Goal: Information Seeking & Learning: Find specific fact

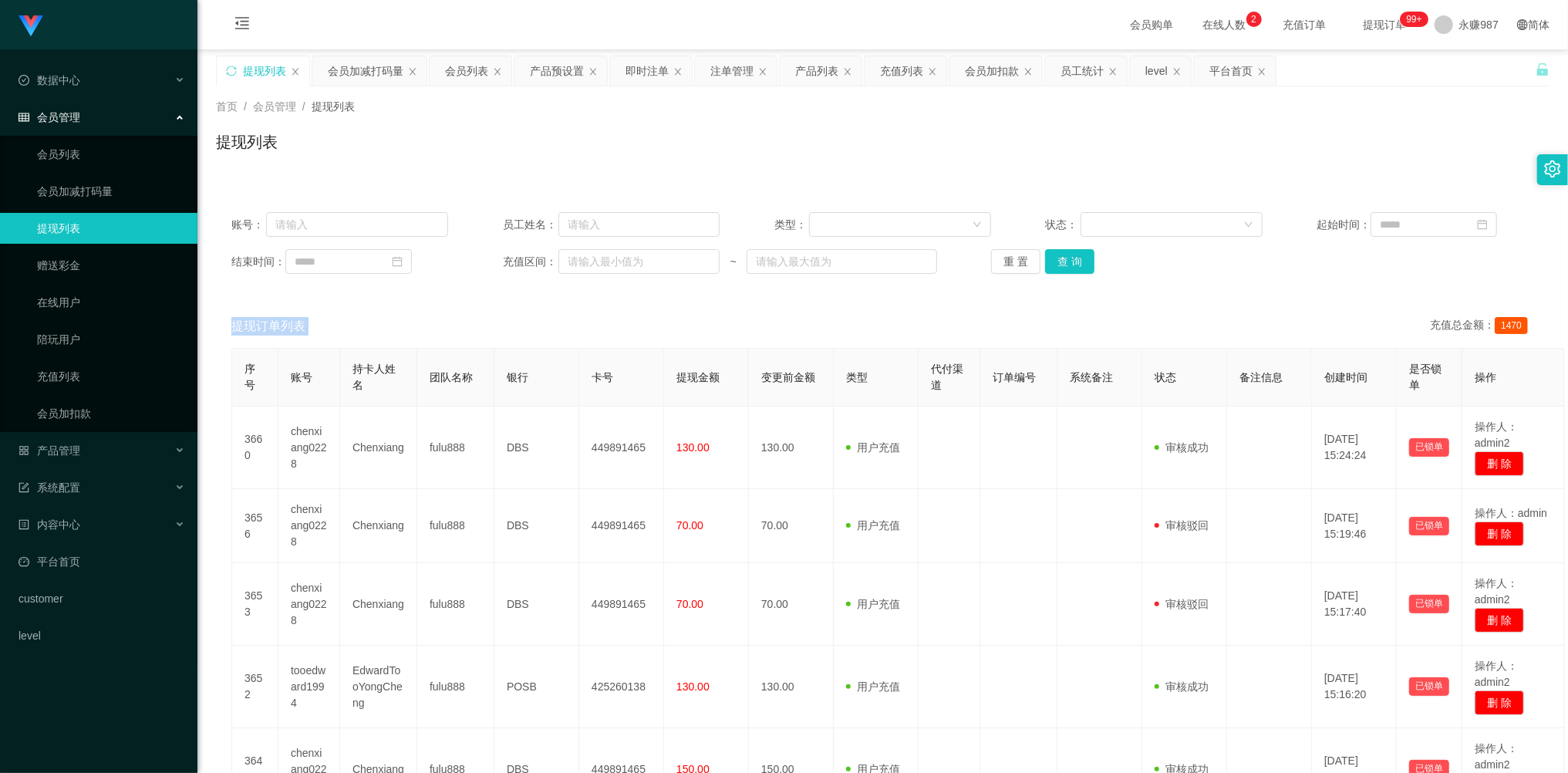
click at [1007, 249] on button "重 置" at bounding box center [1016, 261] width 50 height 25
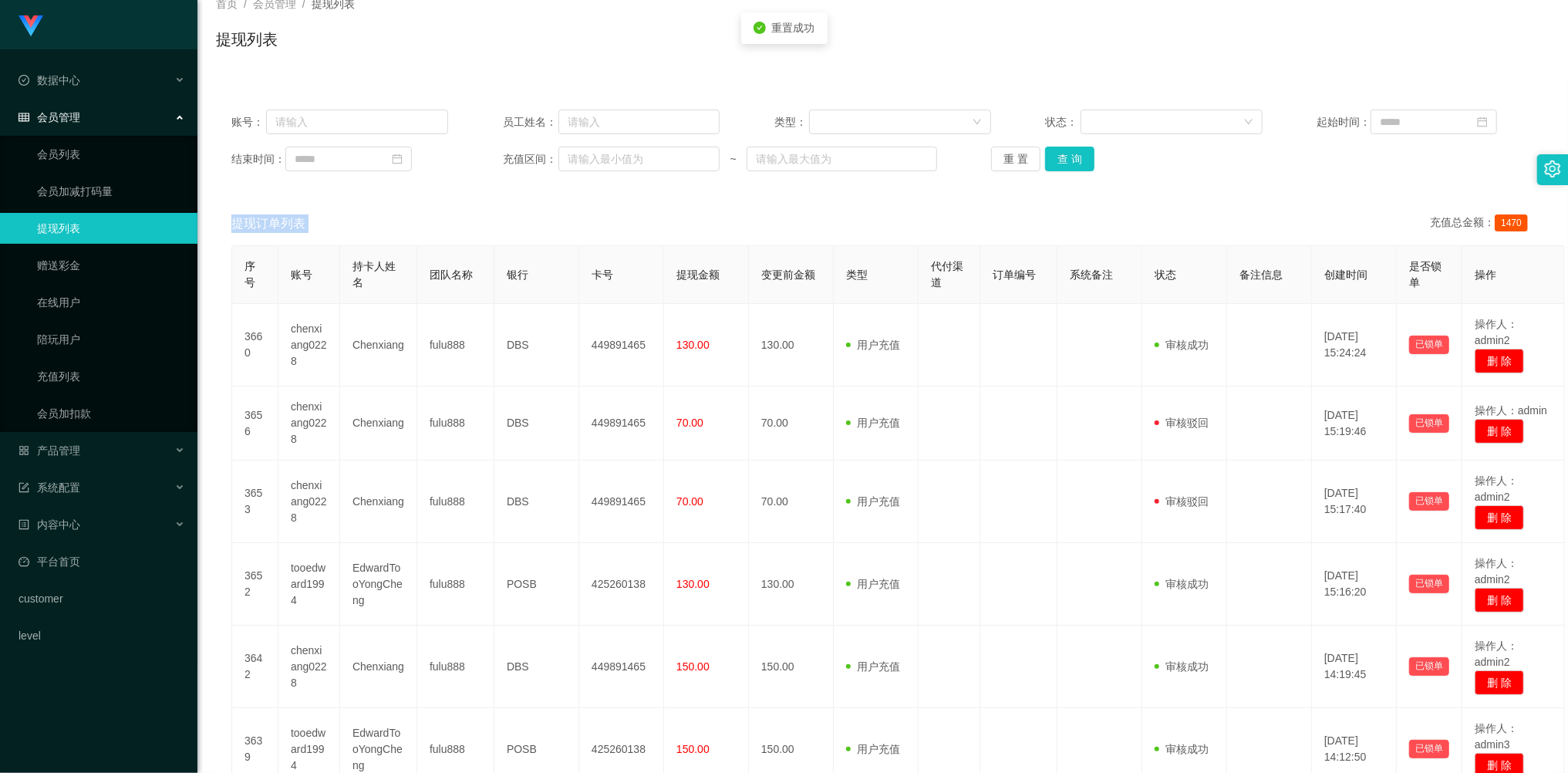
click at [1007, 162] on button "重 置" at bounding box center [1016, 158] width 50 height 25
click at [1007, 162] on div "重 置 查 询" at bounding box center [1099, 158] width 216 height 25
click at [89, 117] on div "会员管理" at bounding box center [98, 118] width 198 height 31
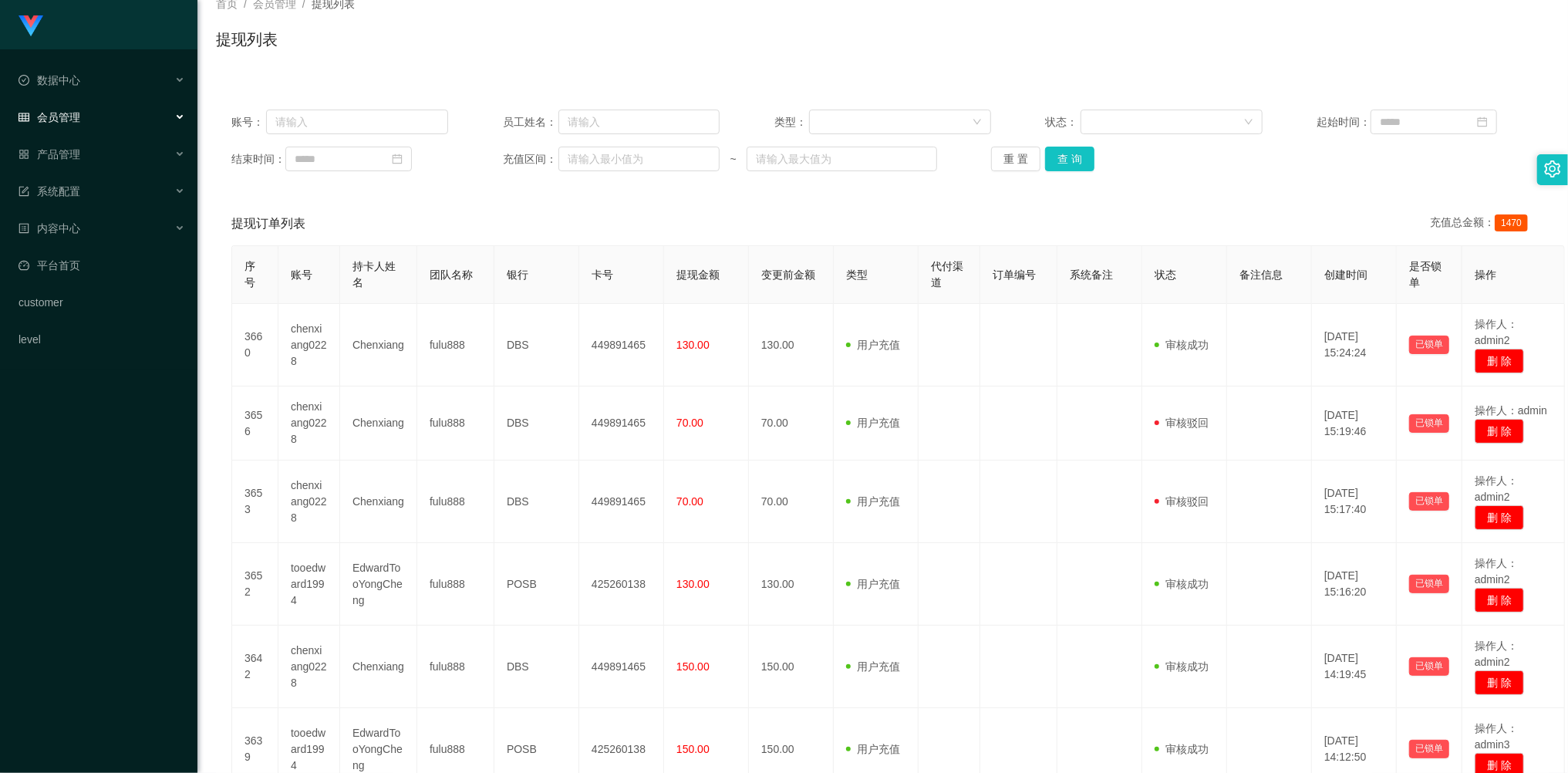
click at [91, 121] on div "会员管理" at bounding box center [98, 118] width 198 height 31
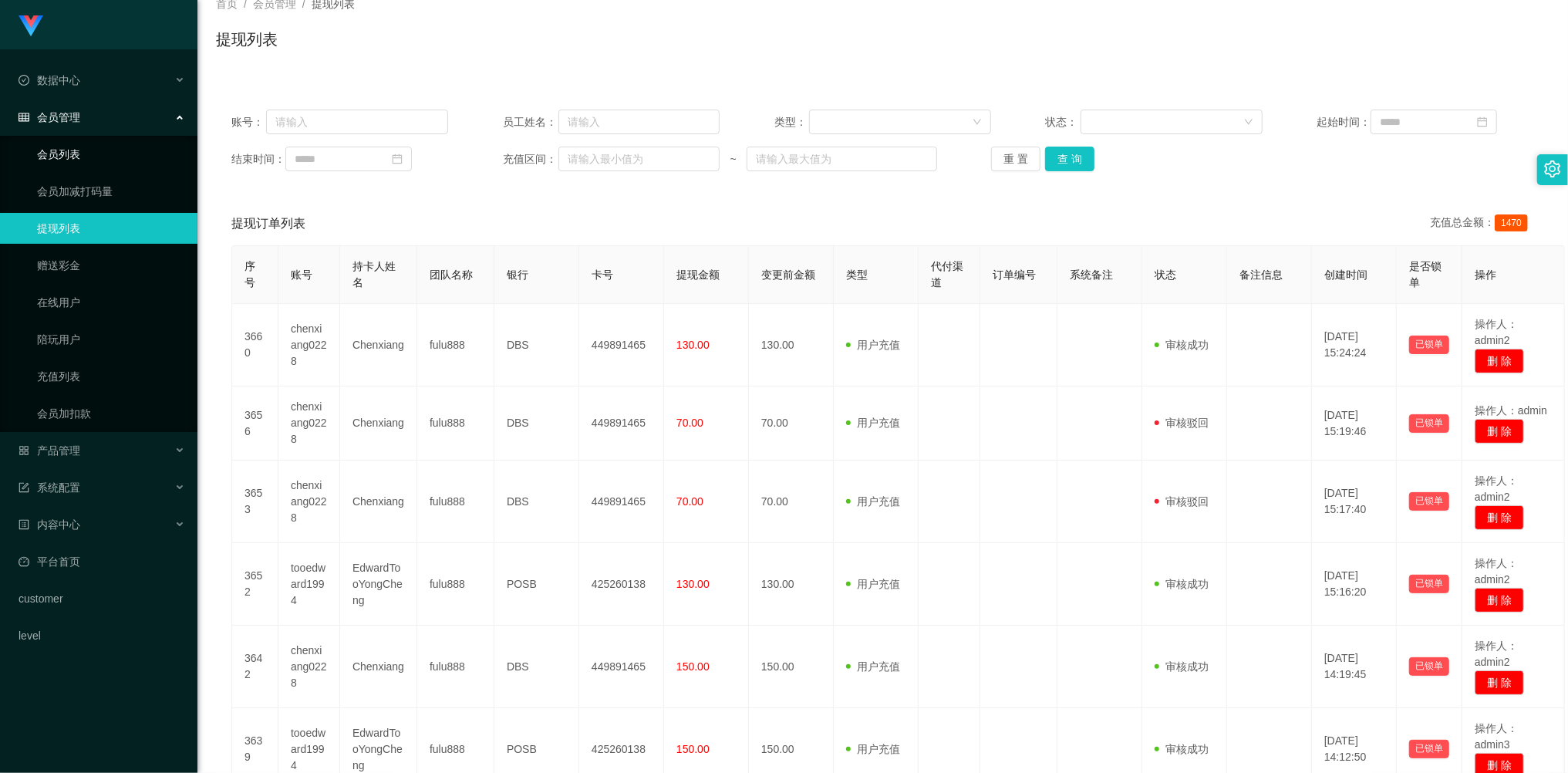
click at [84, 152] on link "会员列表" at bounding box center [110, 155] width 148 height 31
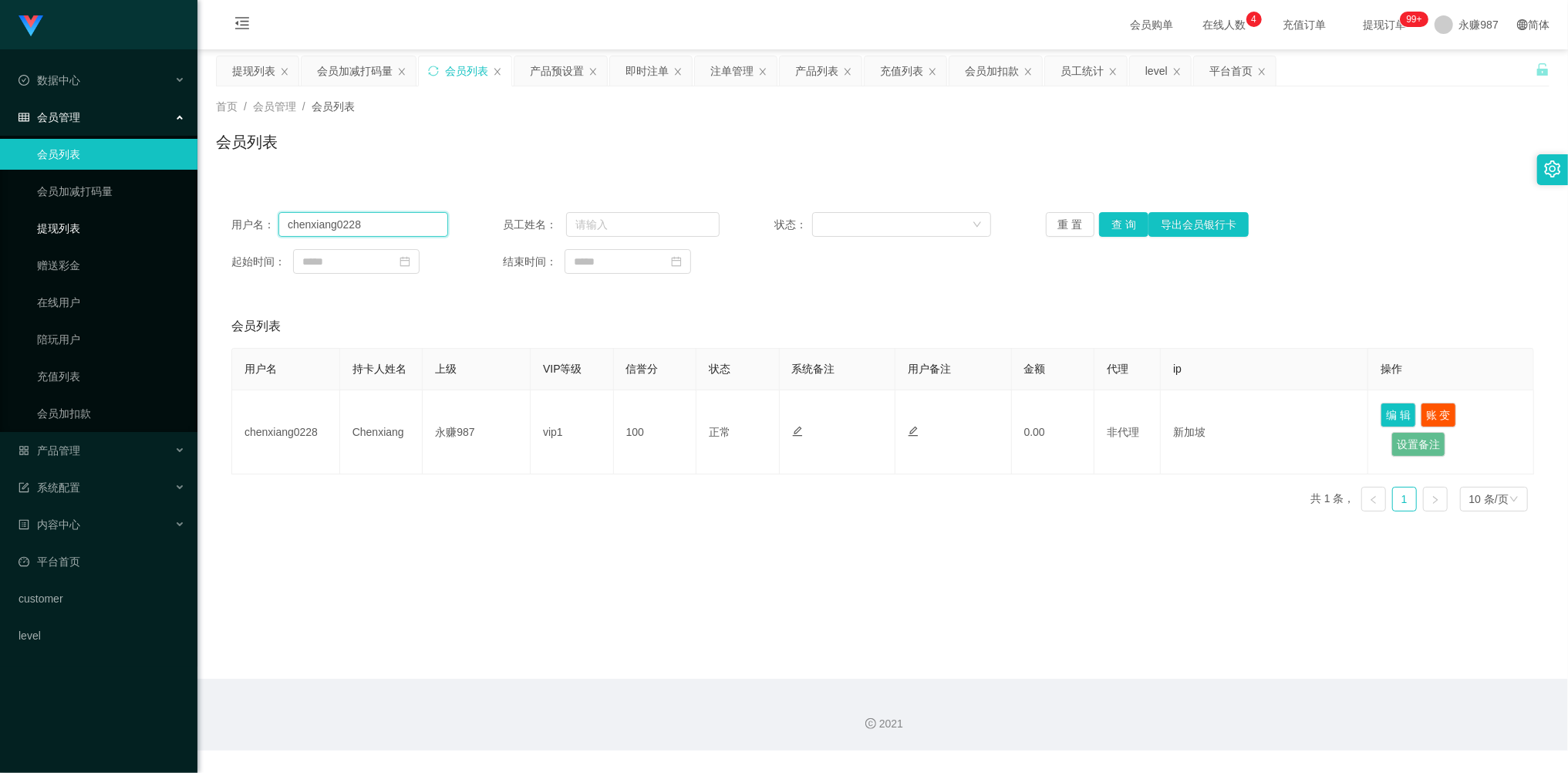
drag, startPoint x: 381, startPoint y: 223, endPoint x: 119, endPoint y: 219, distance: 262.0
click at [119, 219] on section "Shopee工作台代理端 数据中心 员工统计 团队统计 会员管理 会员列表 会员加减打码量 提现列表 赠送彩金 在线用户 陪玩用户 充值列表 会员加扣款 产品…" at bounding box center [784, 375] width 1568 height 750
click at [337, 229] on input "text" at bounding box center [363, 224] width 169 height 25
paste input "tooedward1994"
type input "tooedward1994"
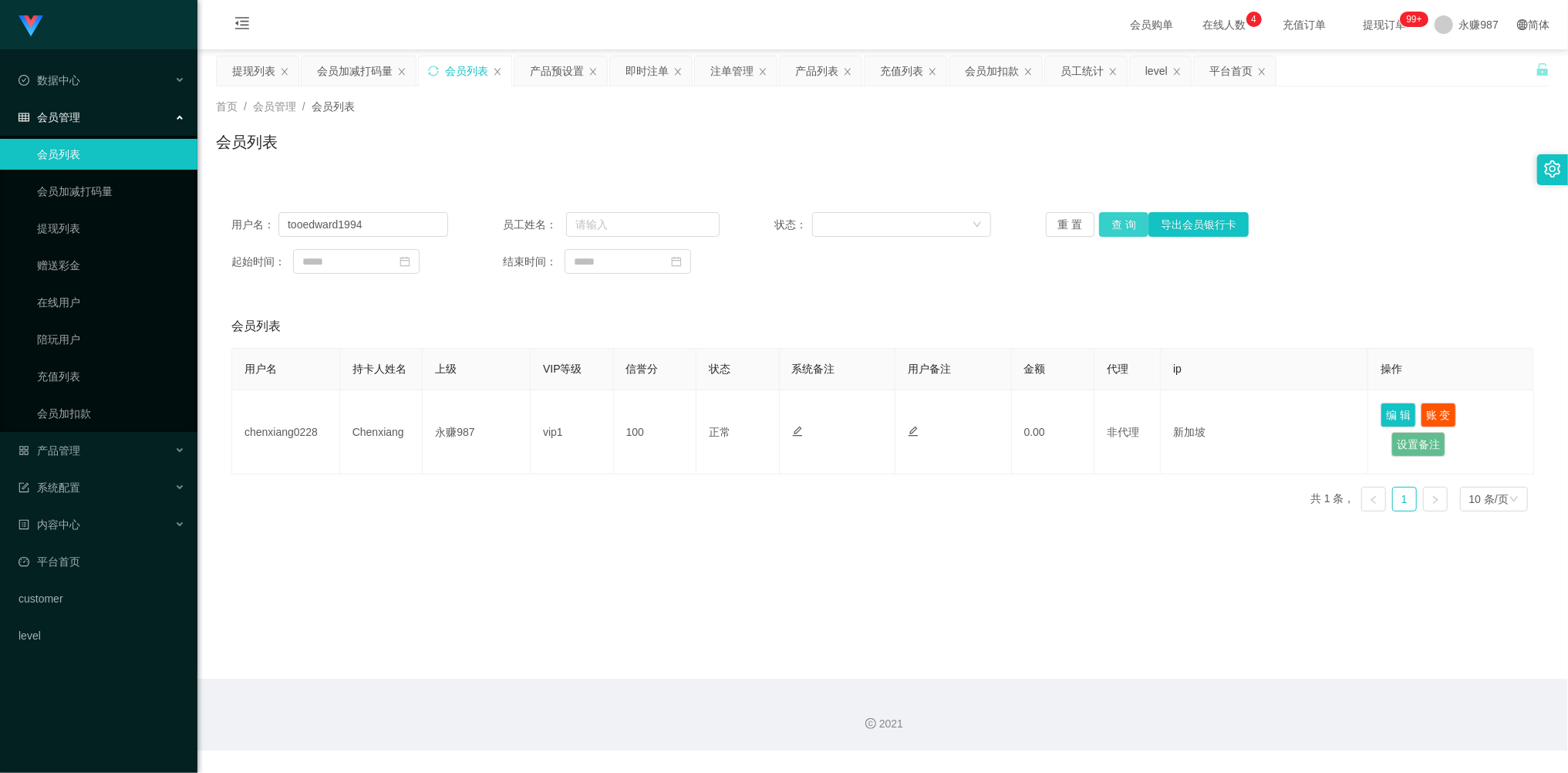
click at [1121, 219] on button "查 询" at bounding box center [1124, 224] width 50 height 25
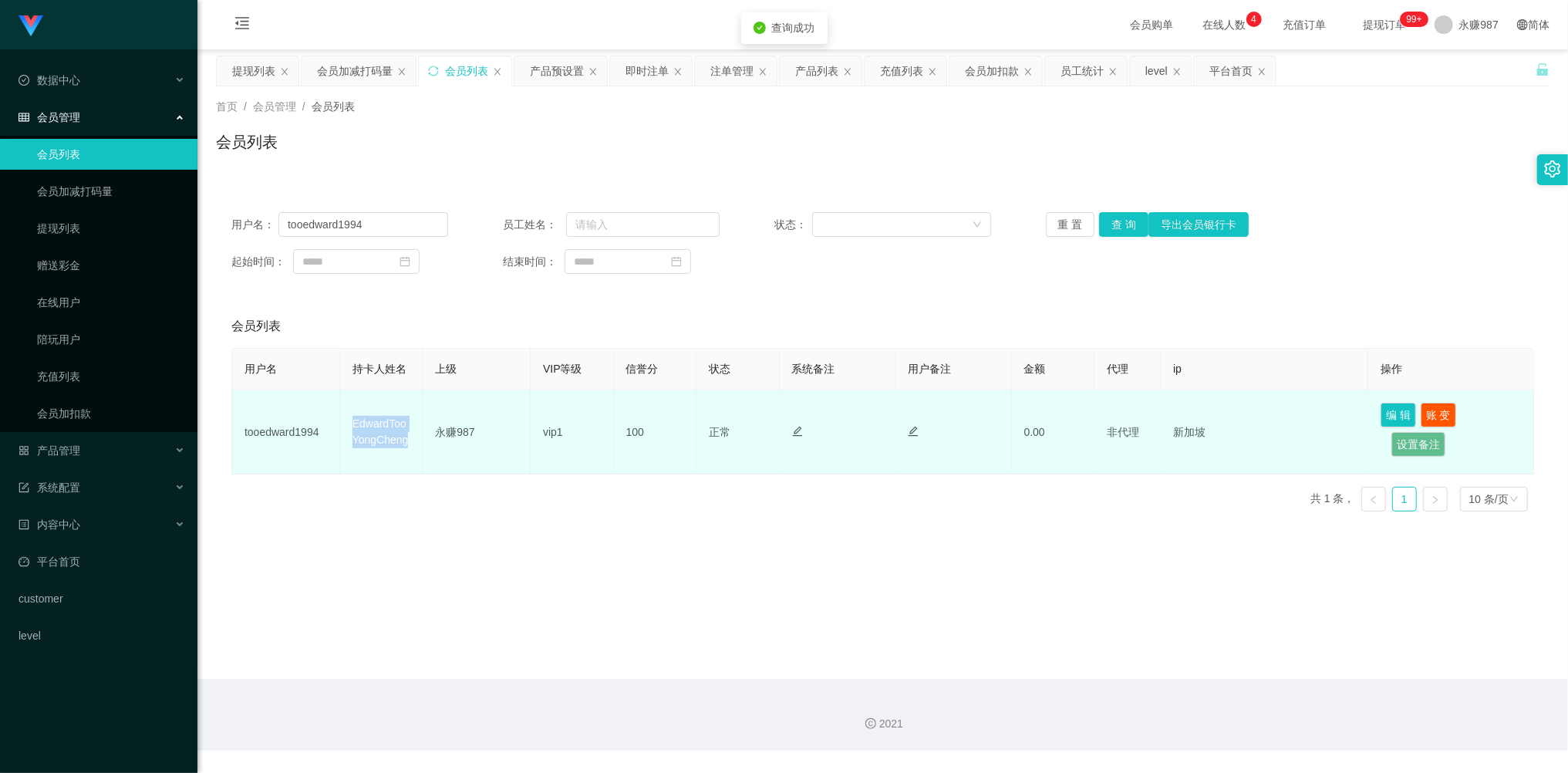
drag, startPoint x: 416, startPoint y: 450, endPoint x: 347, endPoint y: 426, distance: 73.1
click at [347, 426] on td "EdwardTooYongCheng" at bounding box center [382, 432] width 83 height 84
copy td "EdwardTooYongCheng"
click at [402, 441] on td "EdwardTooYongCheng" at bounding box center [382, 432] width 83 height 84
click at [390, 439] on td "EdwardTooYongCheng" at bounding box center [382, 432] width 83 height 84
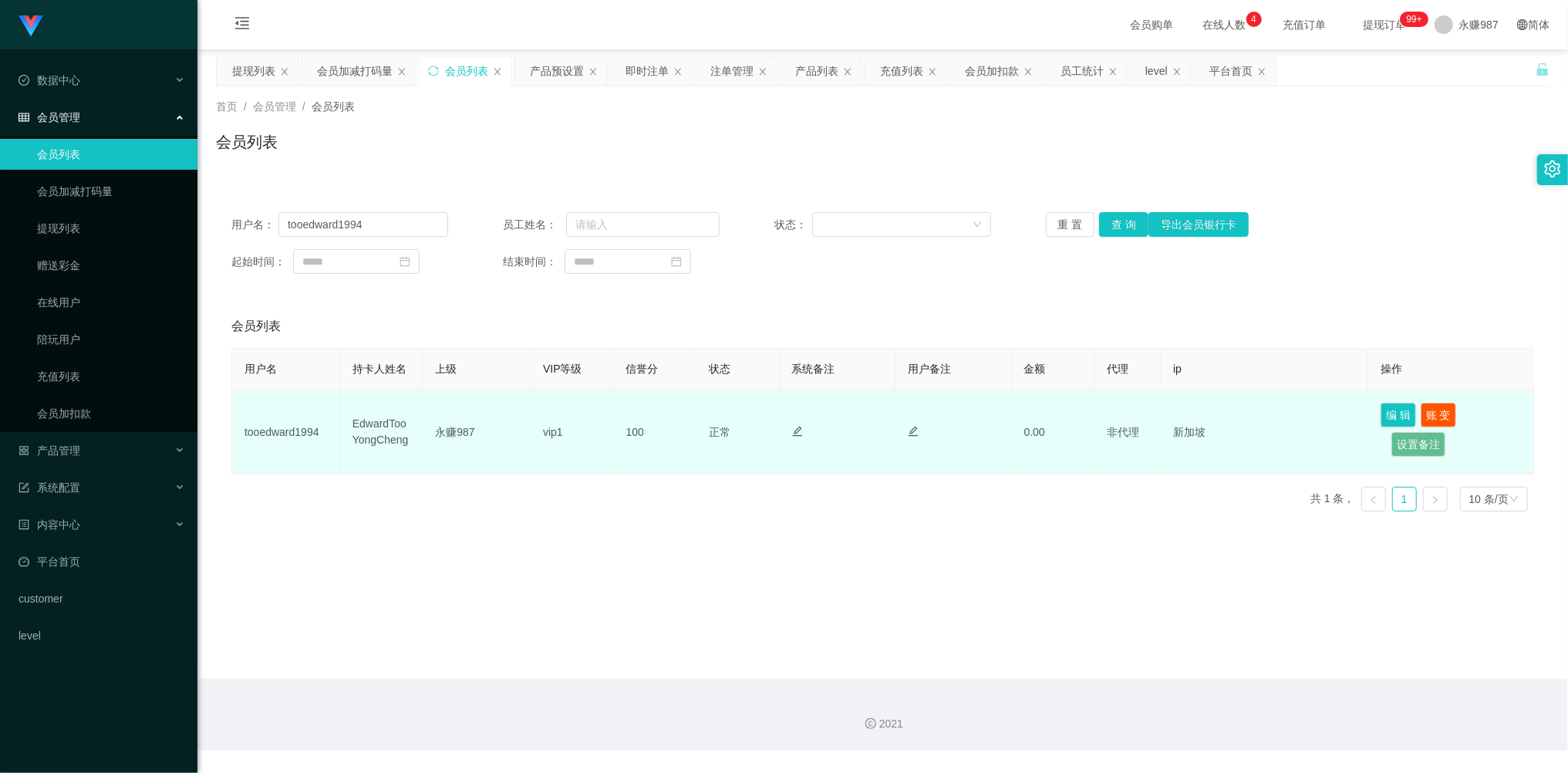
click at [398, 438] on td "EdwardTooYongCheng" at bounding box center [382, 432] width 83 height 84
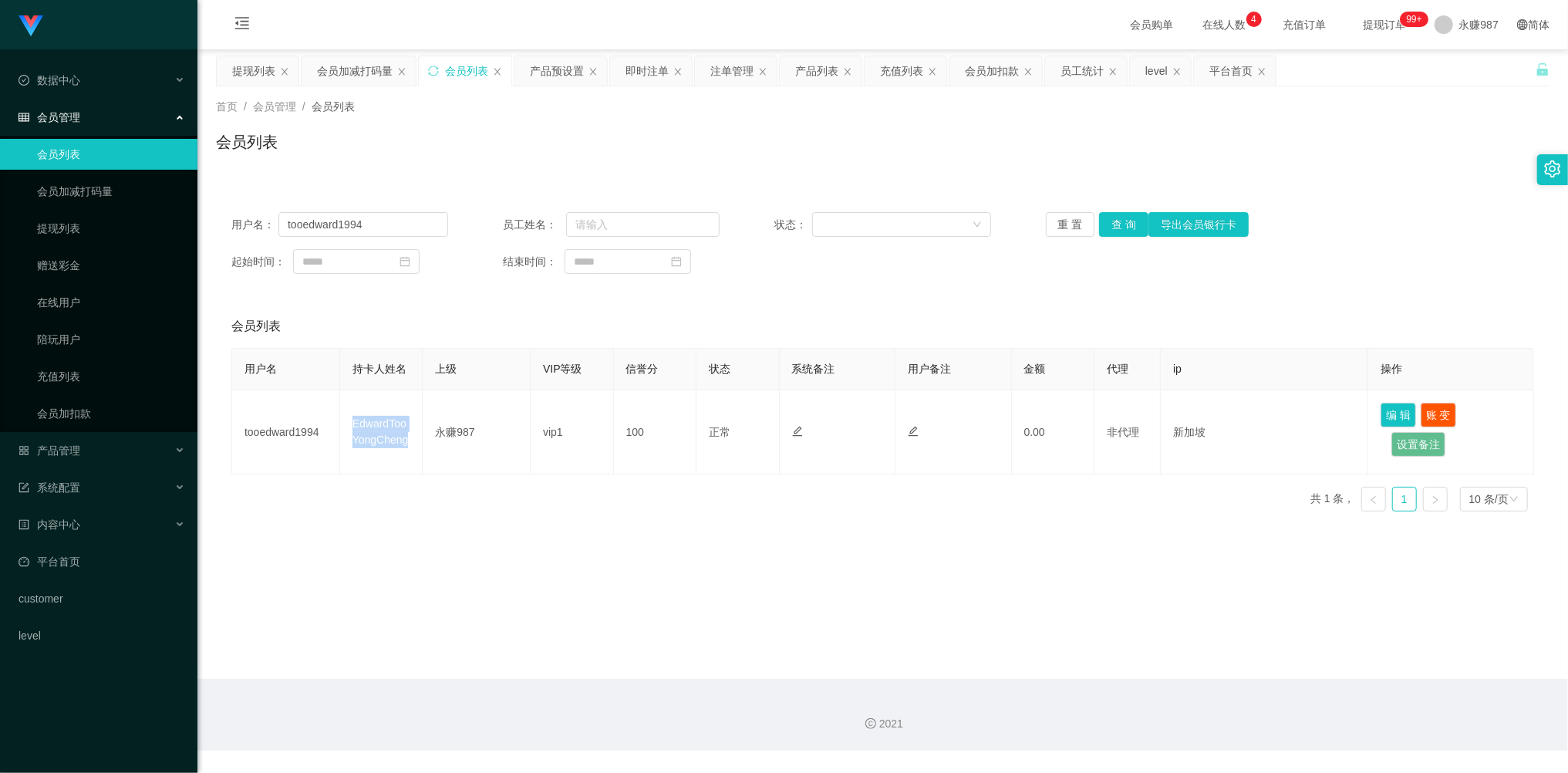
copy td "EdwardTooYongCheng"
click at [75, 448] on span "产品管理" at bounding box center [49, 450] width 62 height 12
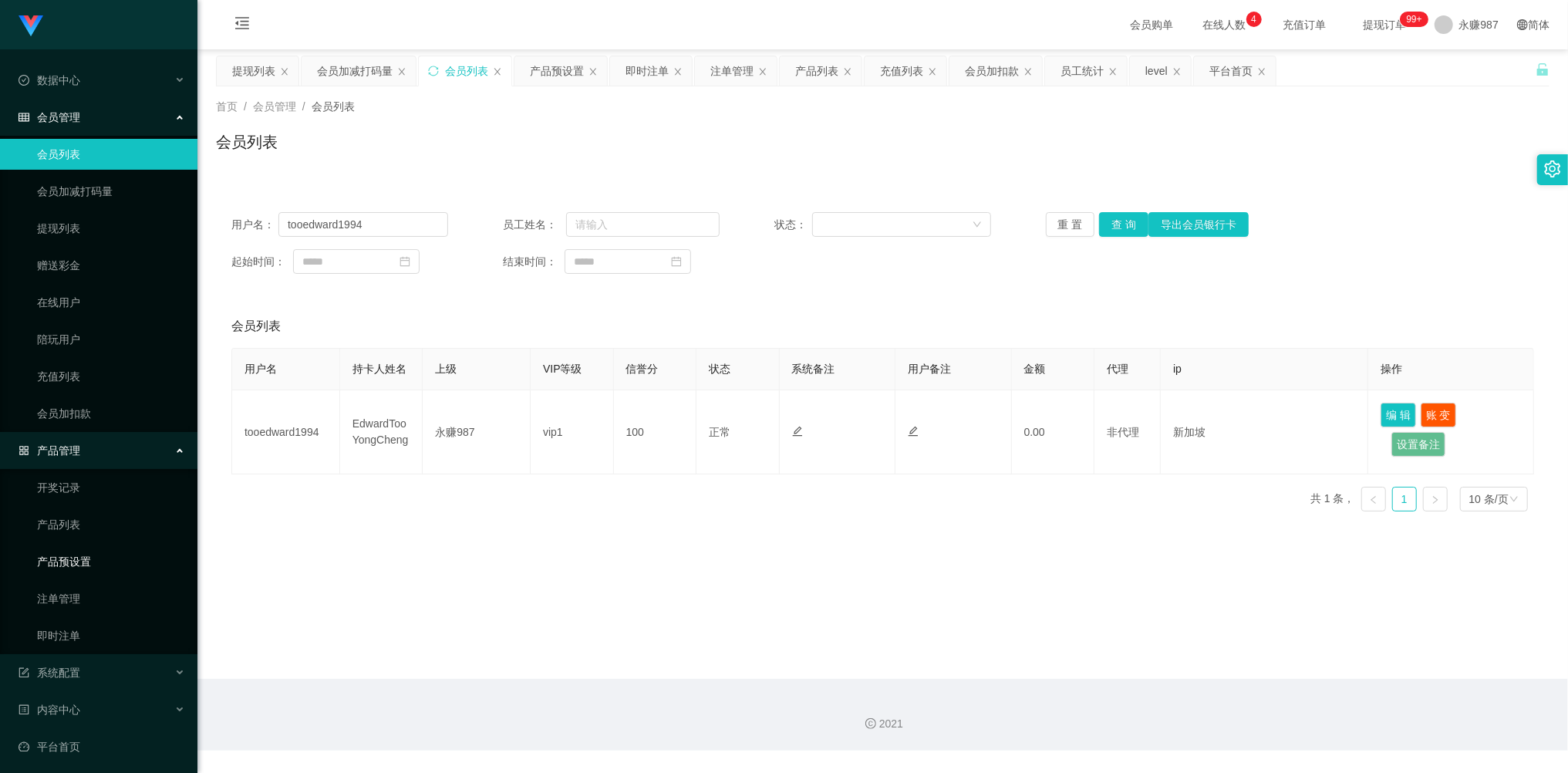
click at [93, 560] on link "产品预设置" at bounding box center [110, 561] width 148 height 31
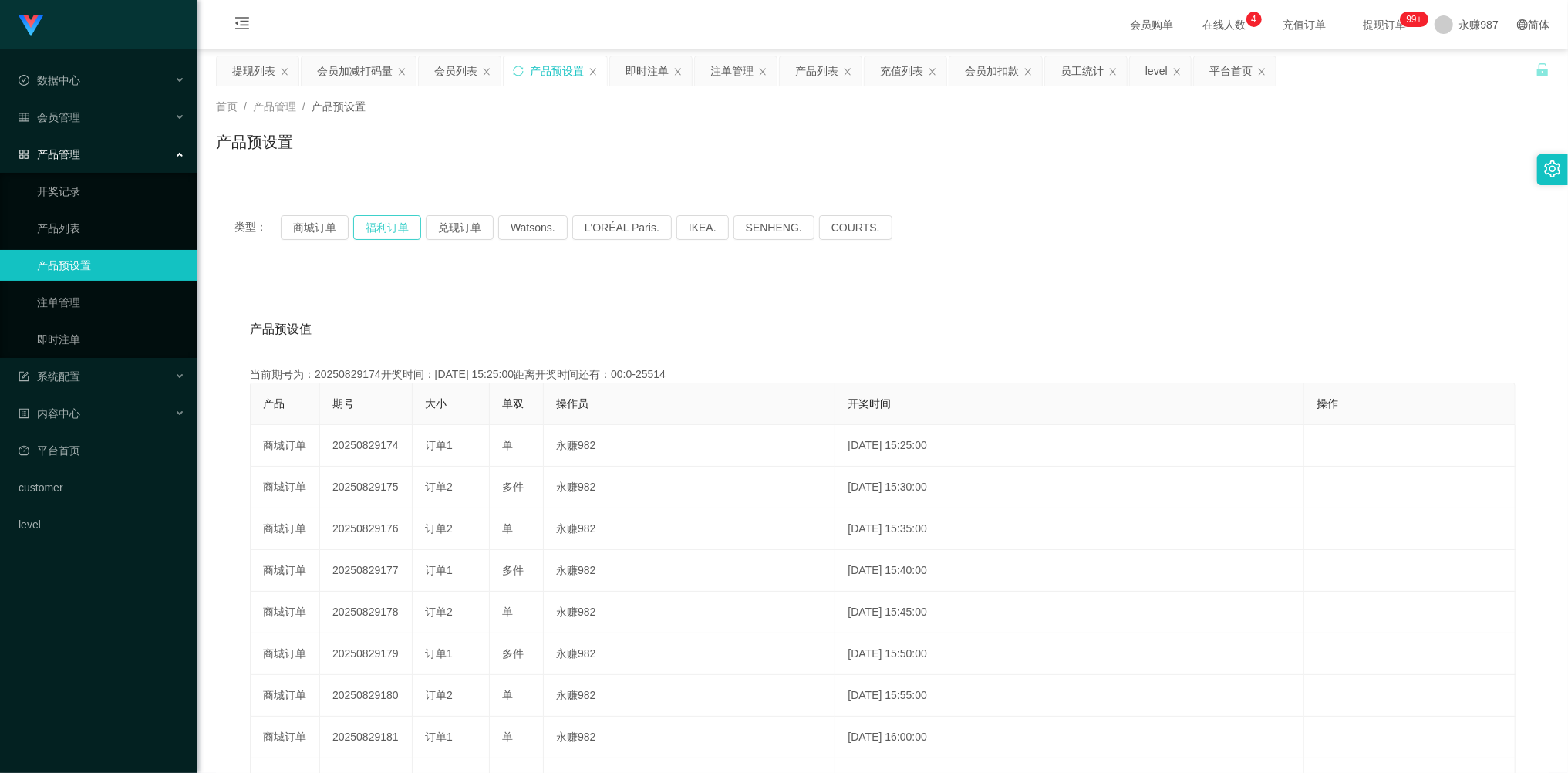
click at [388, 220] on button "福利订单" at bounding box center [387, 227] width 68 height 25
click at [386, 216] on button "福利订单" at bounding box center [387, 227] width 68 height 25
drag, startPoint x: 63, startPoint y: 326, endPoint x: 72, endPoint y: 329, distance: 9.5
click at [63, 326] on link "即时注单" at bounding box center [110, 340] width 148 height 31
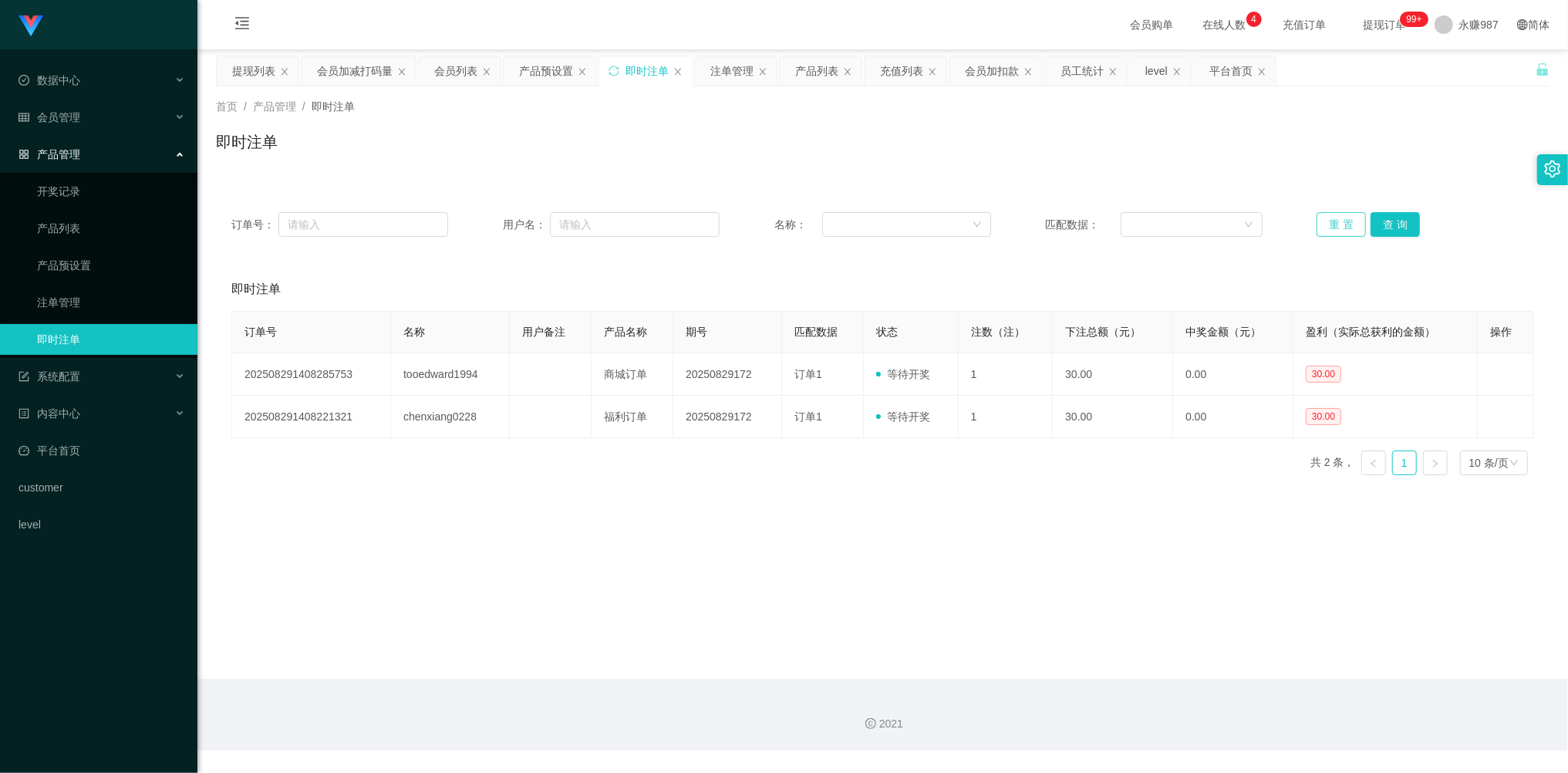
click at [1336, 223] on button "重 置" at bounding box center [1341, 224] width 50 height 25
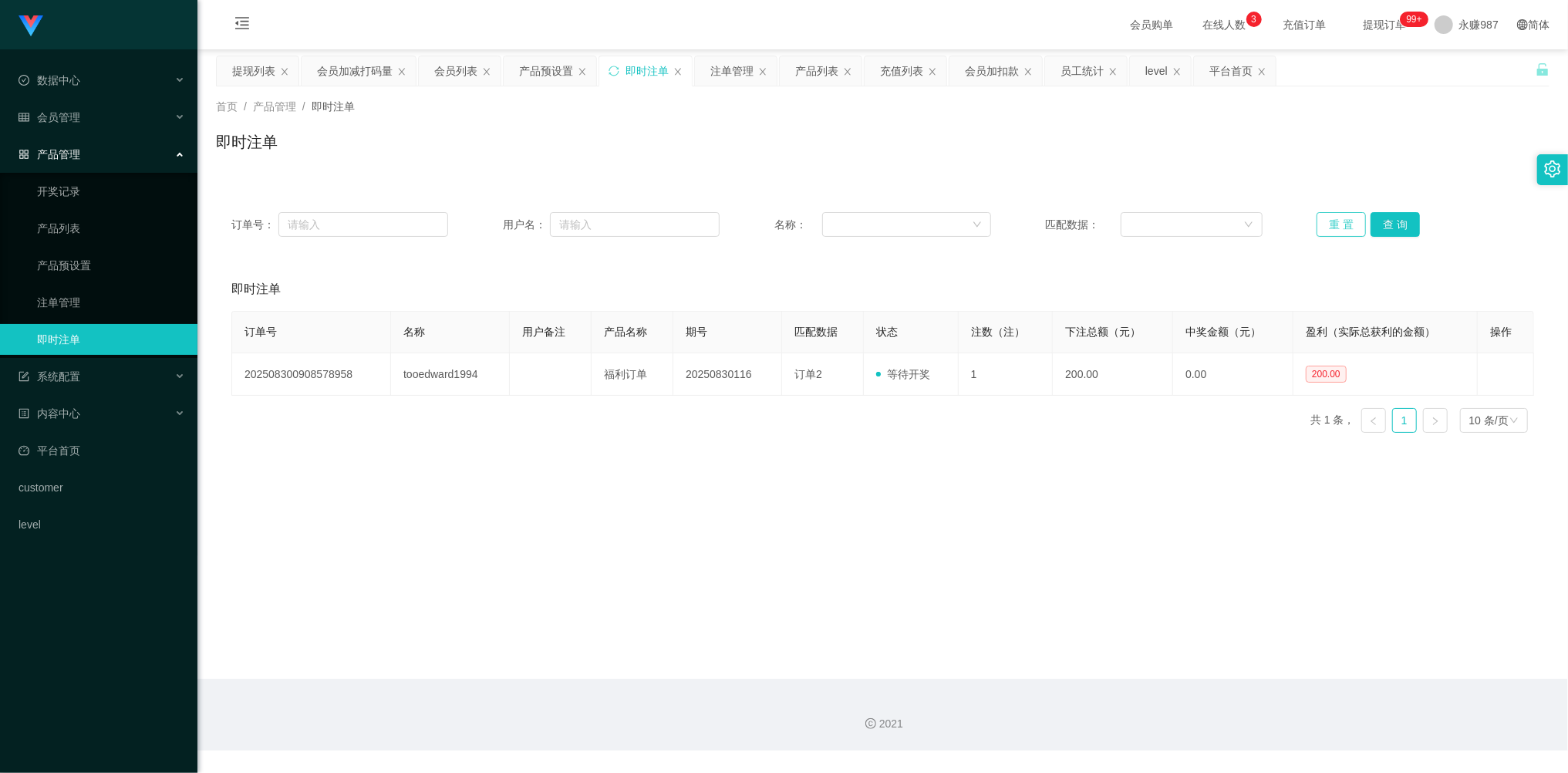
click at [1319, 225] on button "重 置" at bounding box center [1341, 224] width 50 height 25
click at [1325, 224] on button "重 置" at bounding box center [1341, 224] width 50 height 25
click at [1326, 224] on button "重 置" at bounding box center [1341, 224] width 50 height 25
click at [1330, 224] on button "重 置" at bounding box center [1341, 224] width 50 height 25
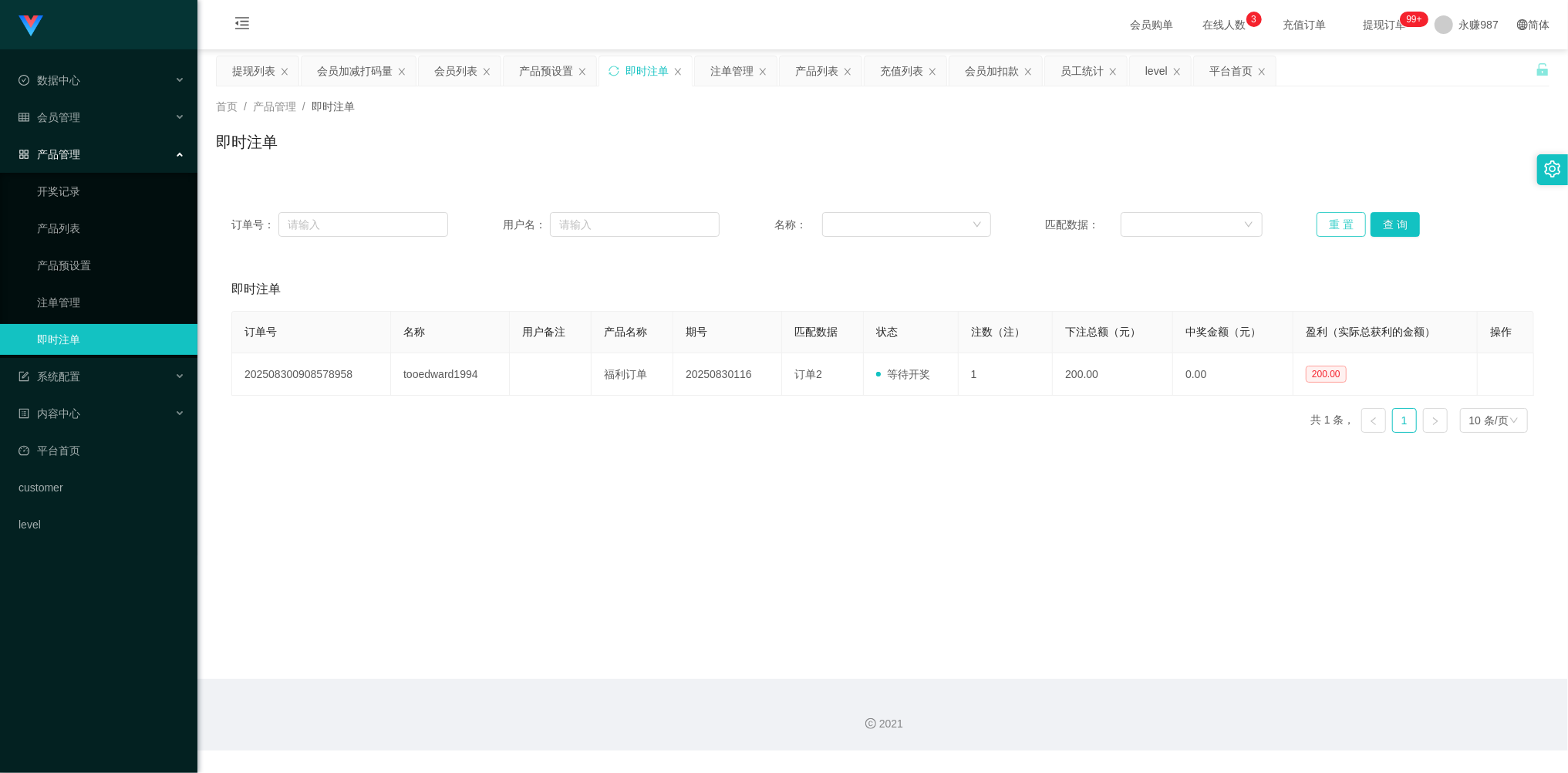
click at [1330, 224] on button "重 置" at bounding box center [1341, 224] width 50 height 25
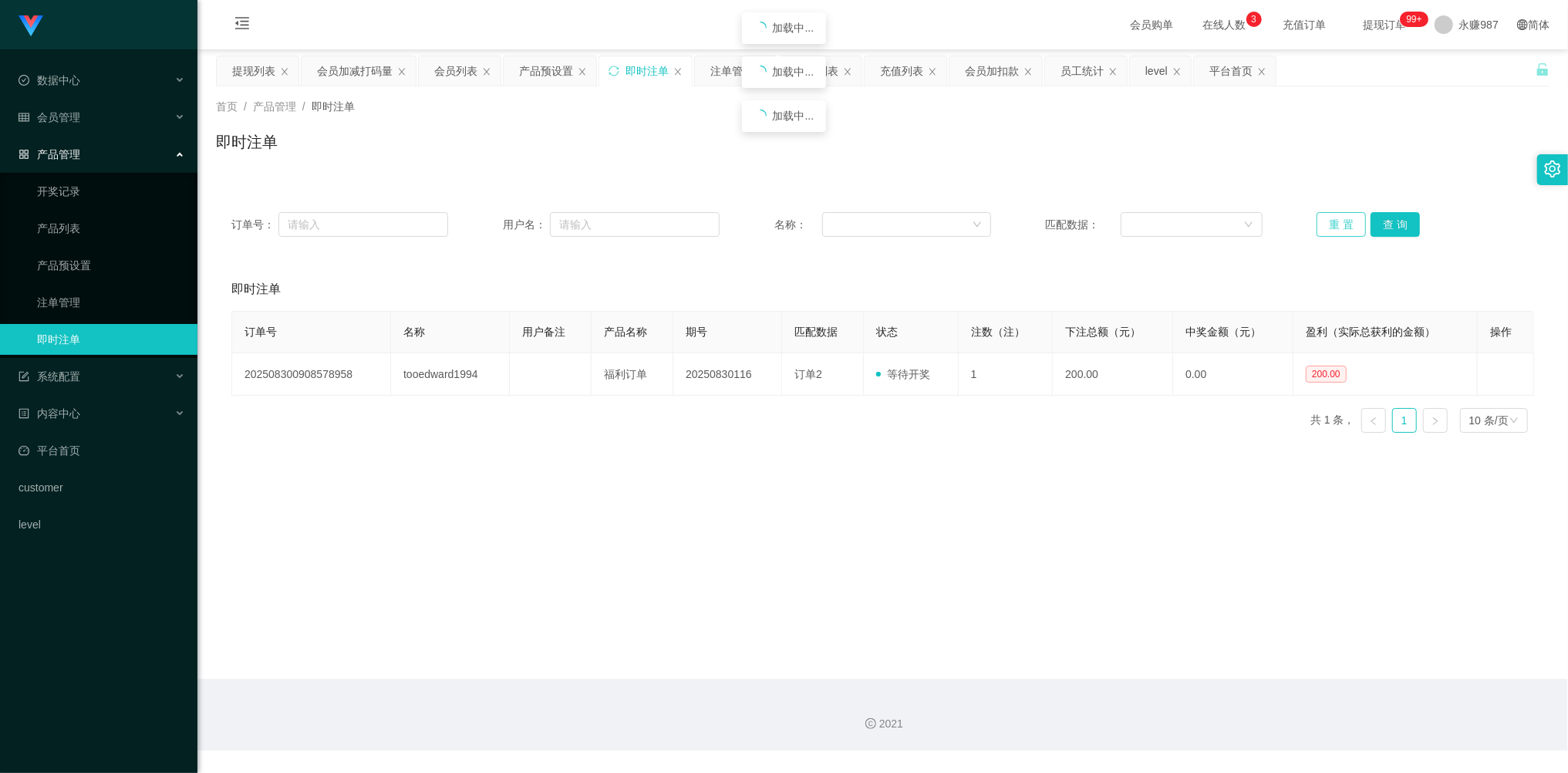
click at [1330, 224] on button "重 置" at bounding box center [1341, 224] width 50 height 25
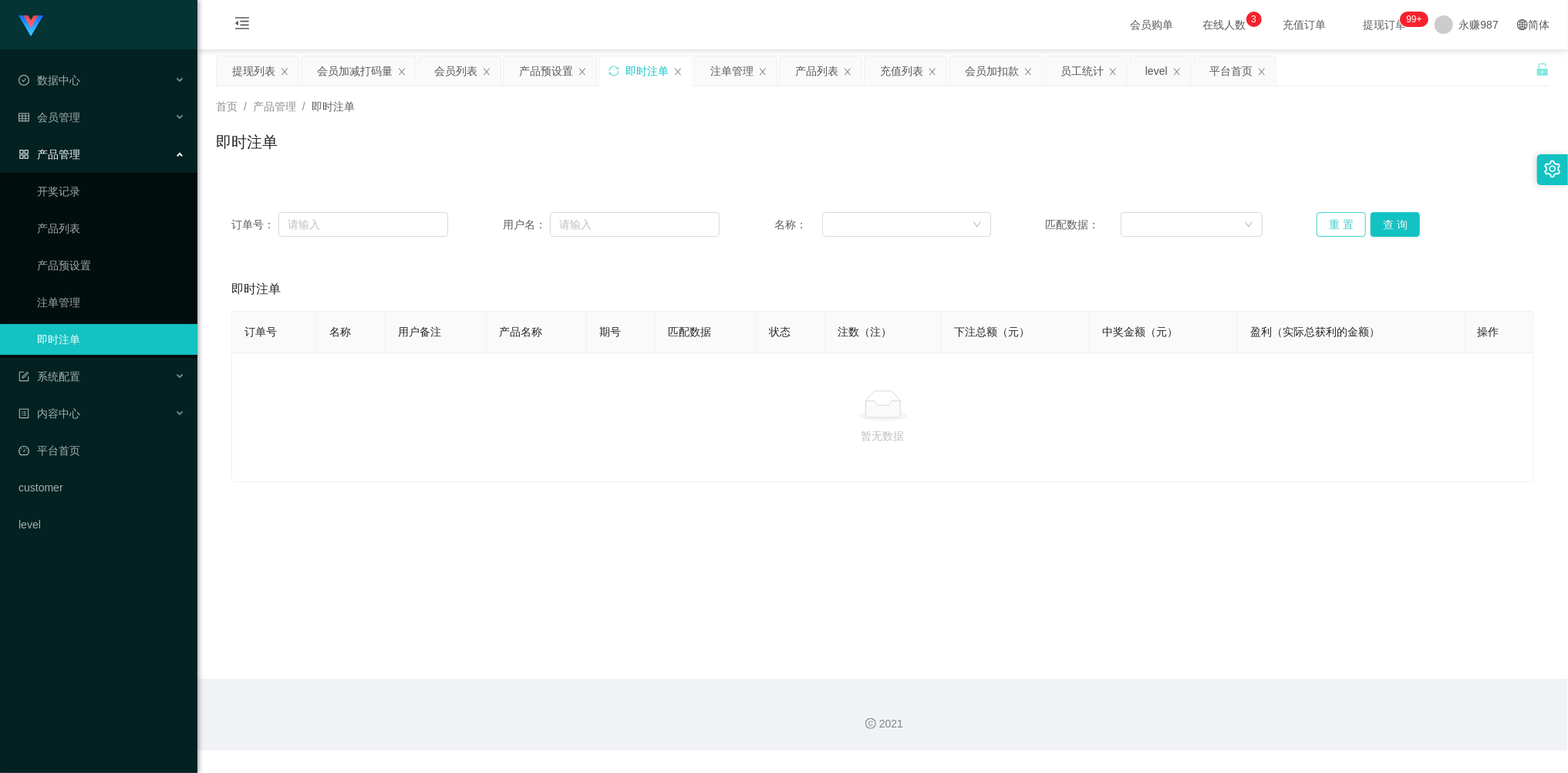
click at [1330, 224] on button "重 置" at bounding box center [1341, 224] width 50 height 25
click at [71, 102] on div "会员管理" at bounding box center [98, 118] width 198 height 31
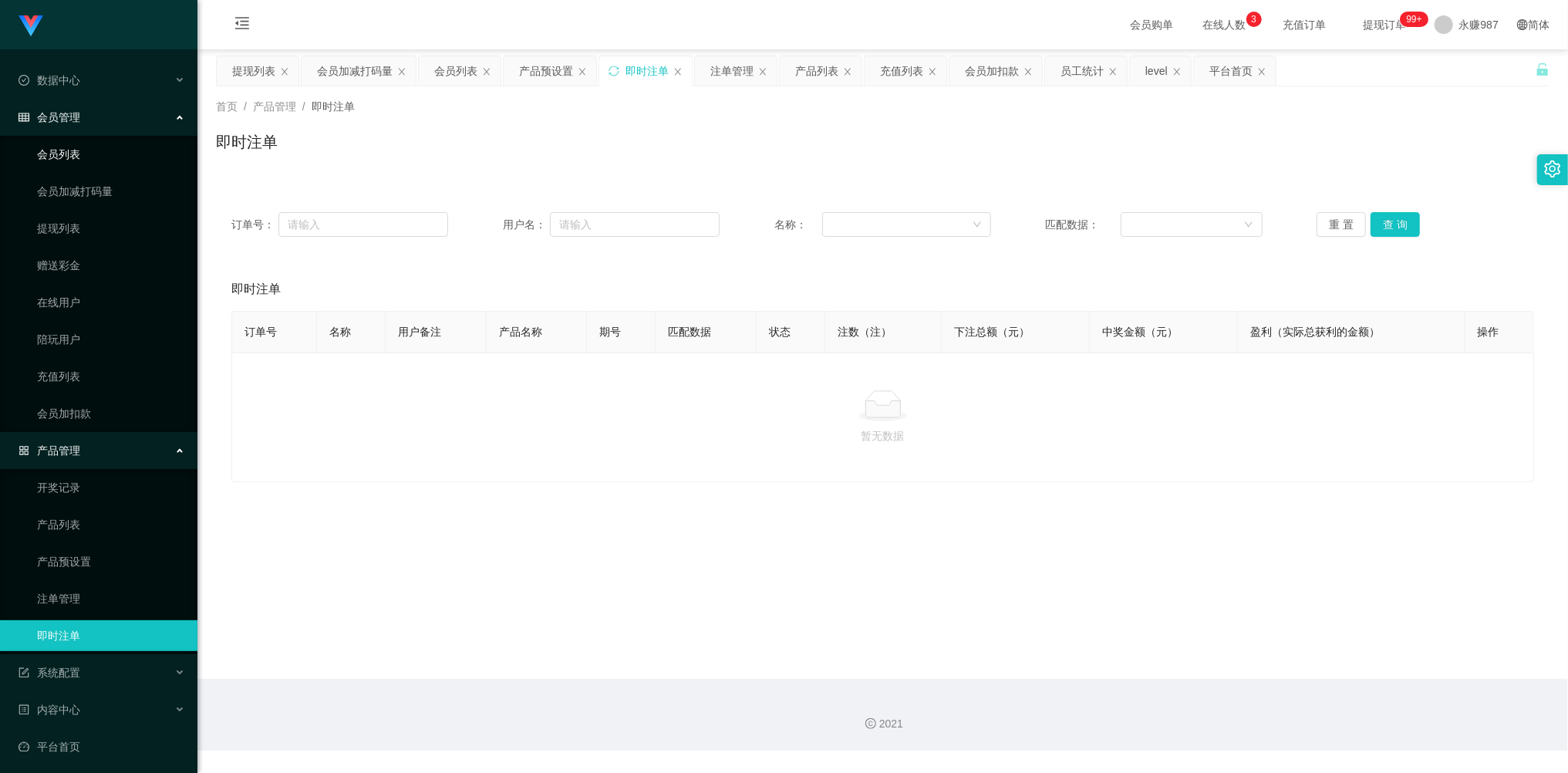
click at [77, 152] on link "会员列表" at bounding box center [110, 155] width 148 height 31
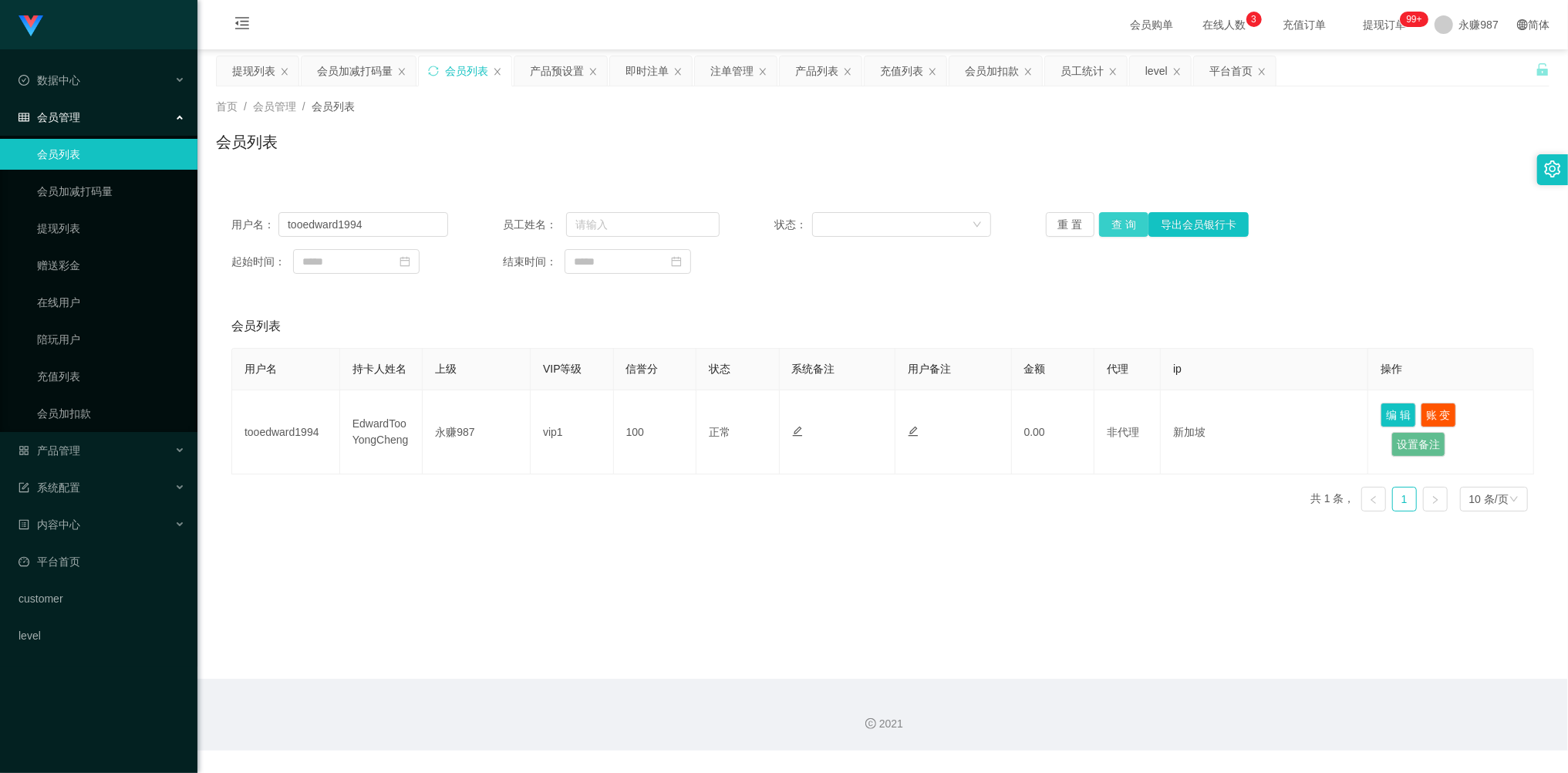
click at [1125, 225] on button "查 询" at bounding box center [1124, 224] width 50 height 25
